Goal: Navigation & Orientation: Find specific page/section

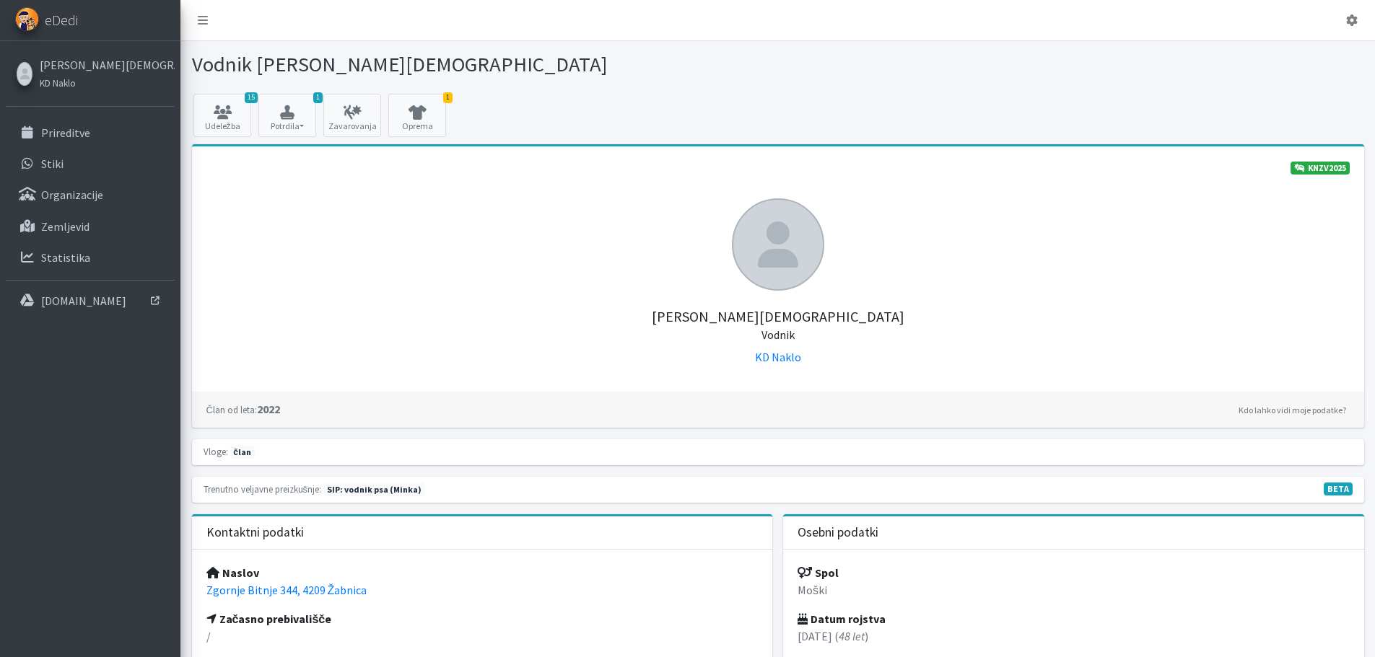
click at [69, 133] on p "Prireditve" at bounding box center [65, 133] width 49 height 14
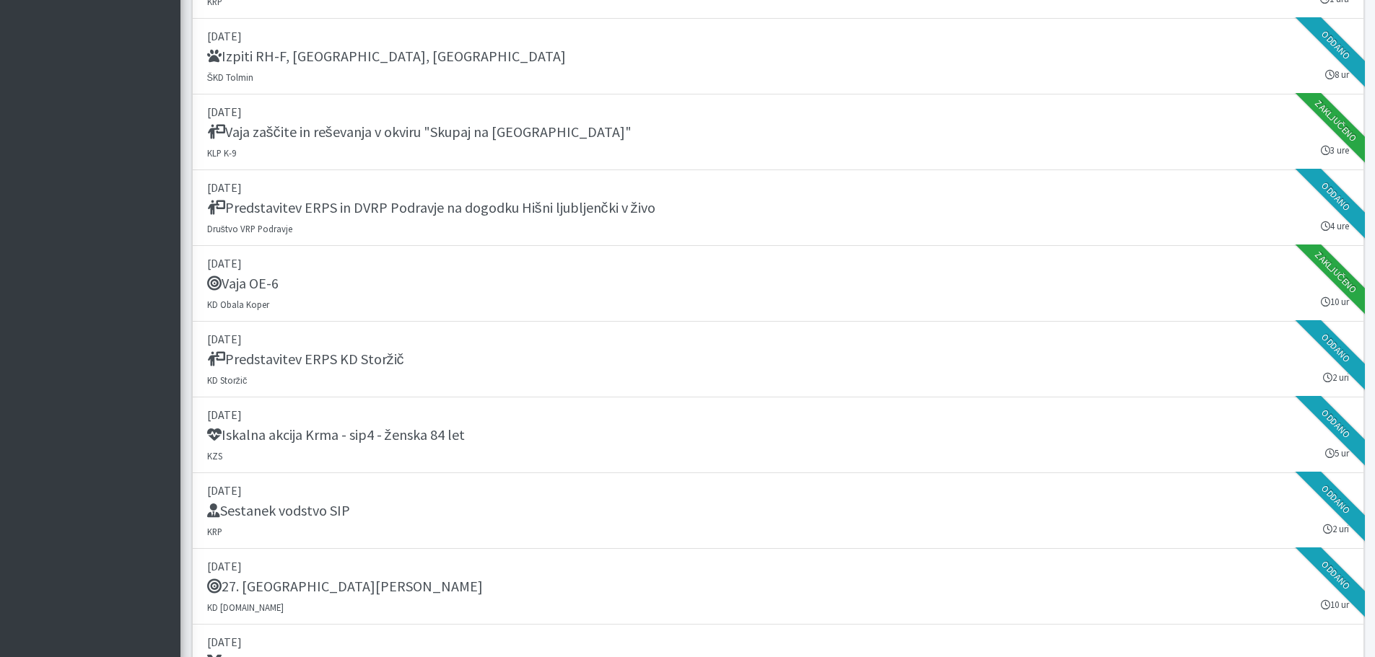
scroll to position [1804, 0]
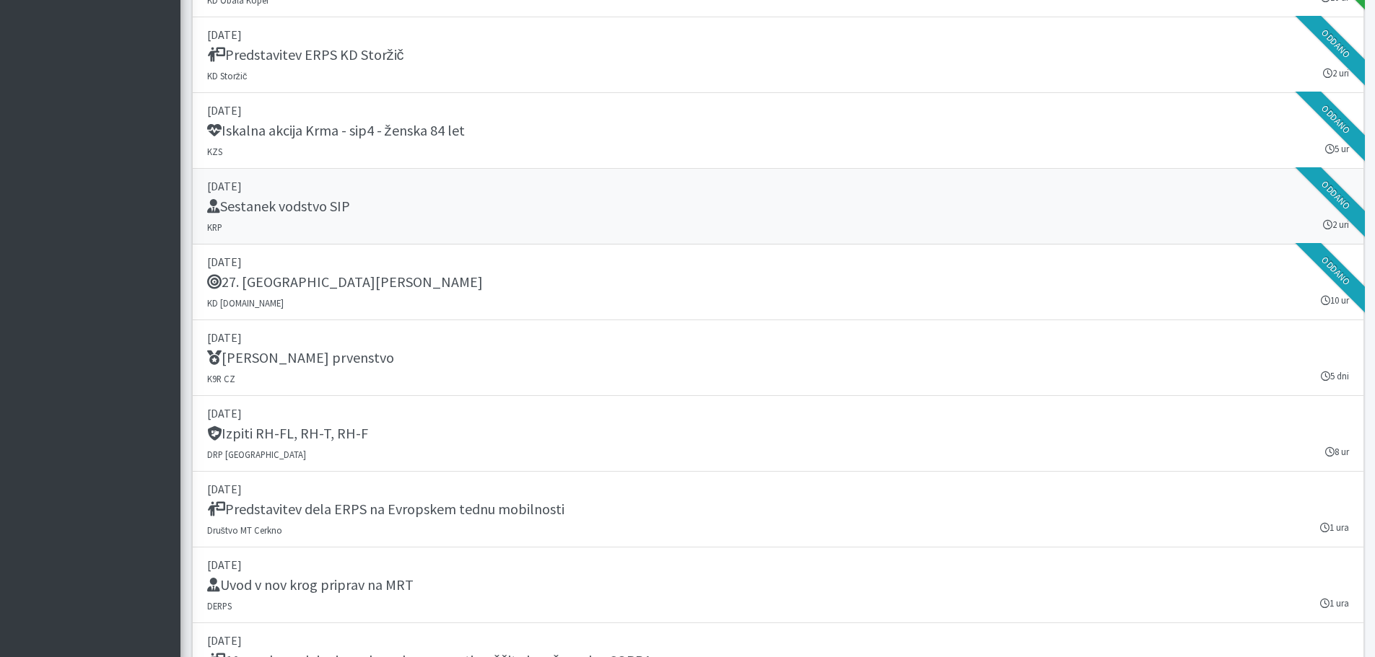
click at [317, 202] on h5 "Sestanek vodstvo SIP" at bounding box center [278, 206] width 143 height 17
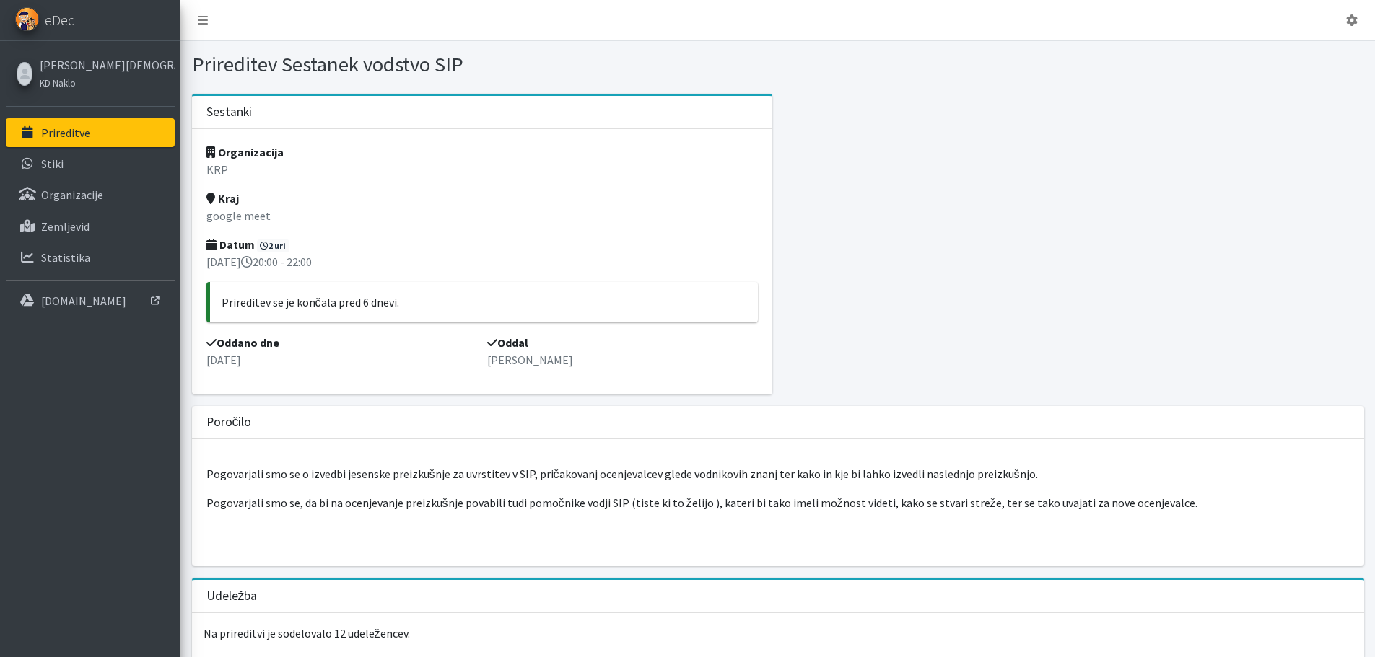
click at [70, 136] on p "Prireditve" at bounding box center [65, 133] width 49 height 14
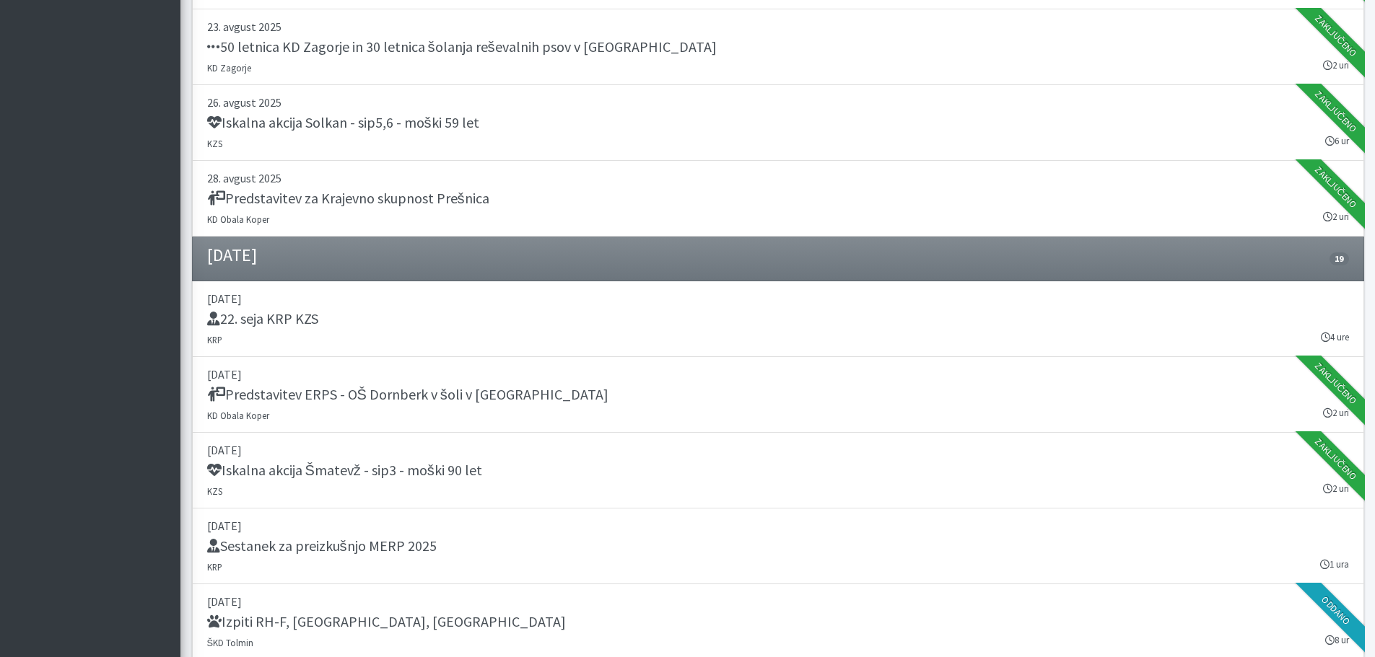
scroll to position [1010, 0]
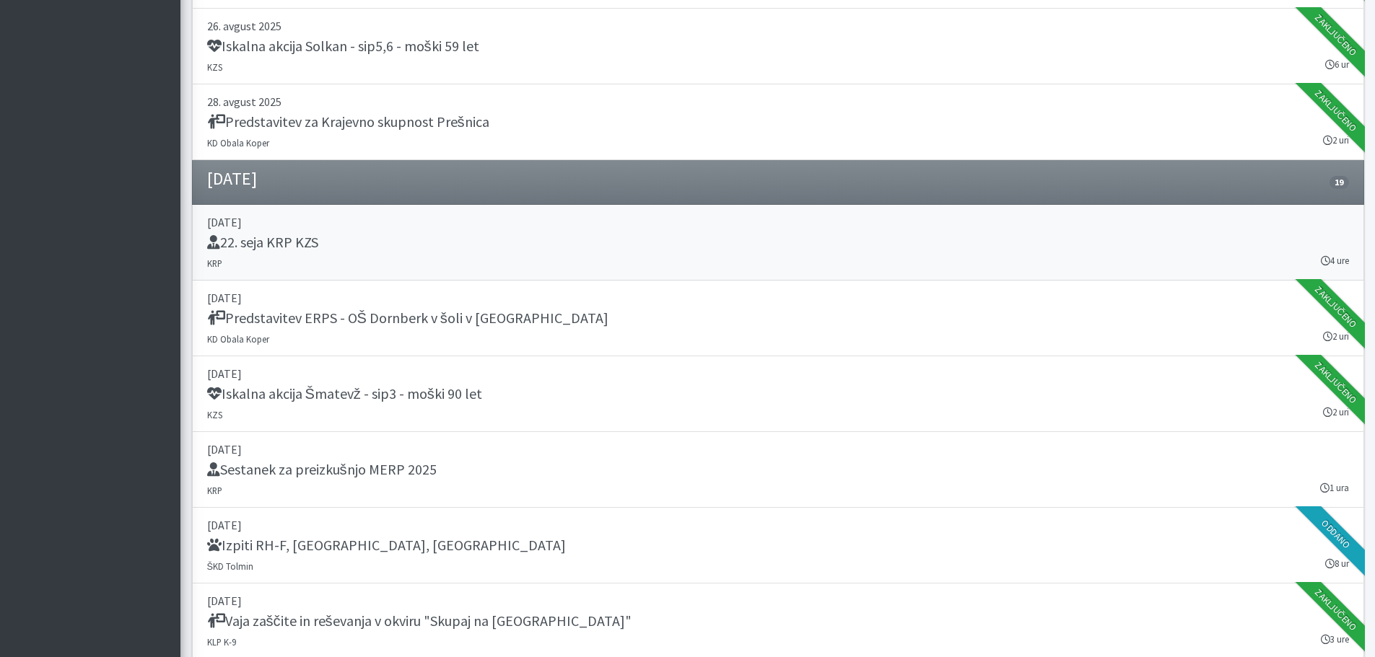
click at [294, 245] on h5 "22. seja KRP KZS" at bounding box center [262, 242] width 111 height 17
